Goal: Information Seeking & Learning: Understand process/instructions

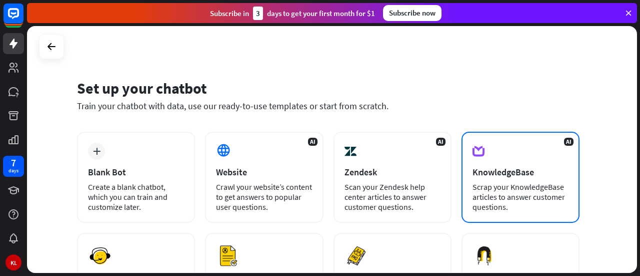
click at [486, 171] on div "KnowledgeBase" at bounding box center [521, 172] width 96 height 12
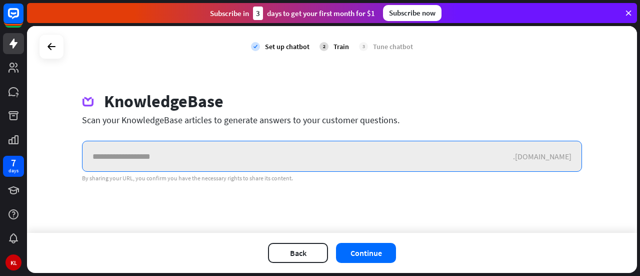
click at [227, 157] on input "text" at bounding box center [298, 156] width 431 height 30
paste input "**********"
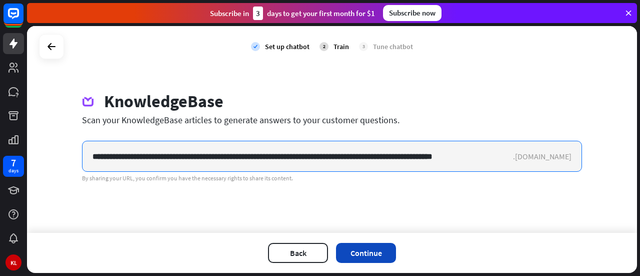
type input "**********"
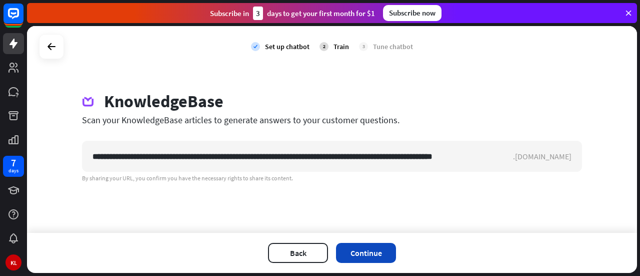
click at [373, 252] on button "Continue" at bounding box center [366, 253] width 60 height 20
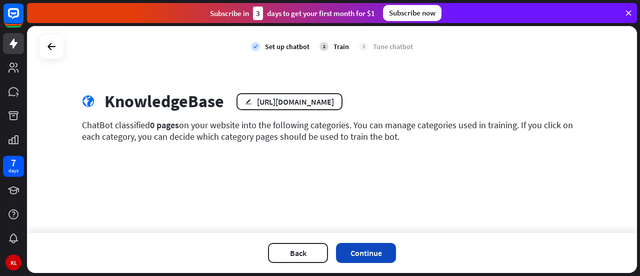
click at [376, 250] on button "Continue" at bounding box center [366, 253] width 60 height 20
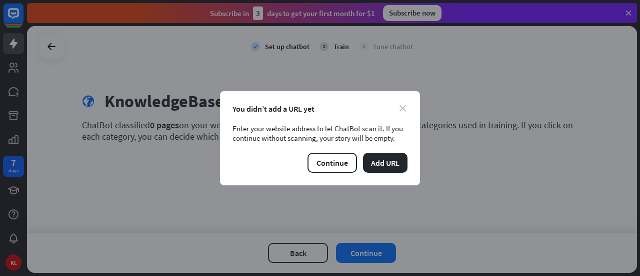
click at [403, 109] on icon "close" at bounding box center [403, 108] width 7 height 7
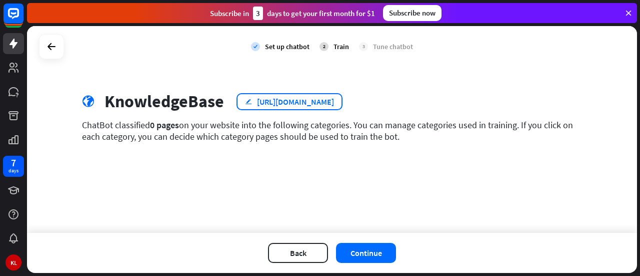
click at [272, 105] on div "[URL][DOMAIN_NAME]" at bounding box center [295, 102] width 77 height 10
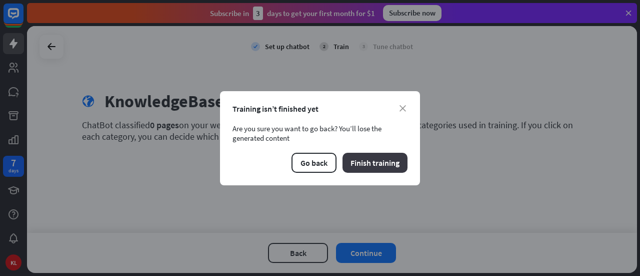
click at [357, 162] on button "Finish training" at bounding box center [375, 163] width 65 height 20
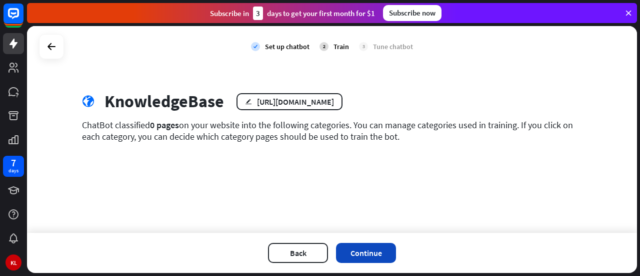
click at [374, 255] on button "Continue" at bounding box center [366, 253] width 60 height 20
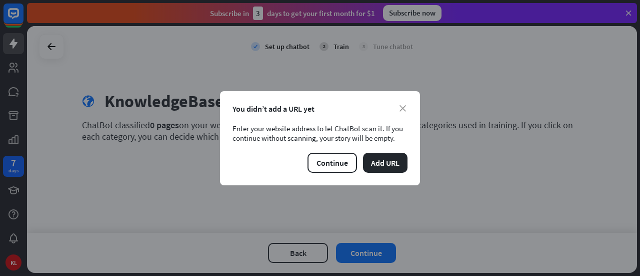
click at [395, 107] on div "You didn’t add a URL yet" at bounding box center [320, 109] width 175 height 10
